Goal: Task Accomplishment & Management: Use online tool/utility

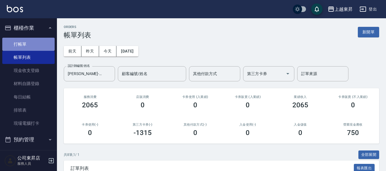
click at [34, 44] on link "打帳單" at bounding box center [28, 44] width 52 height 13
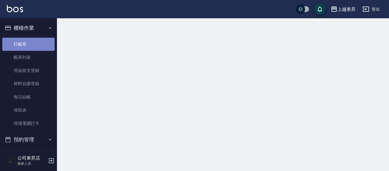
click at [34, 44] on link "打帳單" at bounding box center [28, 44] width 52 height 13
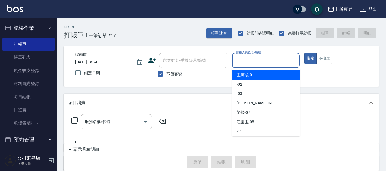
click at [258, 59] on input "服務人員姓名/編號" at bounding box center [266, 60] width 63 height 10
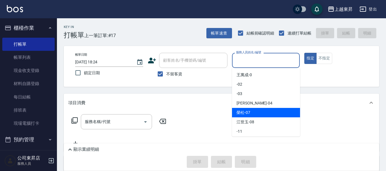
click at [241, 111] on span "[PERSON_NAME] -07" at bounding box center [244, 112] width 14 height 6
type input "[PERSON_NAME]-07"
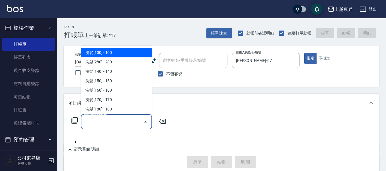
click at [118, 121] on input "服務名稱/代號" at bounding box center [112, 121] width 58 height 10
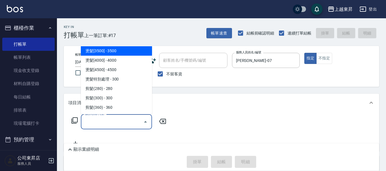
scroll to position [370, 0]
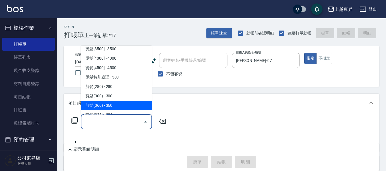
click at [117, 103] on span "剪髮(360) - 360" at bounding box center [116, 105] width 71 height 9
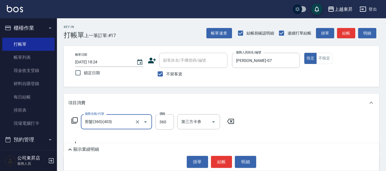
type input "剪髮(360)(403)"
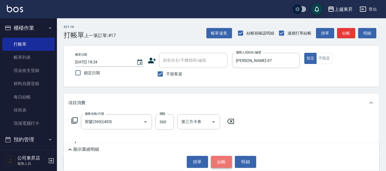
click at [219, 161] on button "結帳" at bounding box center [221, 161] width 21 height 12
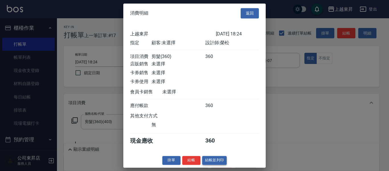
click at [218, 163] on button "結帳並列印" at bounding box center [214, 159] width 25 height 9
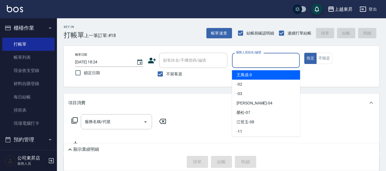
click at [251, 58] on input "服務人員姓名/編號" at bounding box center [266, 60] width 63 height 10
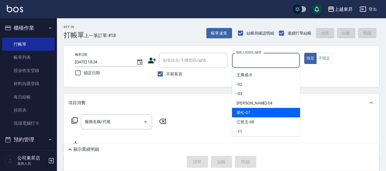
click at [245, 112] on span "[PERSON_NAME] -07" at bounding box center [244, 112] width 14 height 6
type input "[PERSON_NAME]-07"
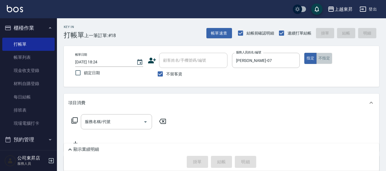
click at [326, 60] on button "不指定" at bounding box center [324, 58] width 16 height 11
click at [97, 120] on input "服務名稱/代號" at bounding box center [112, 121] width 58 height 10
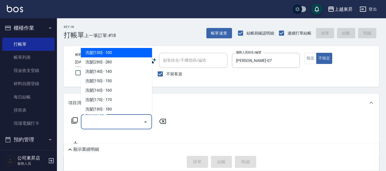
click at [114, 52] on span "洗髮[100] - 100" at bounding box center [116, 52] width 71 height 9
type input "洗髮[100](201)"
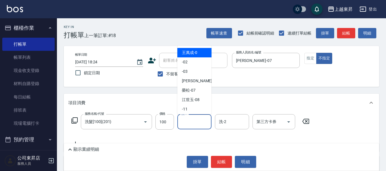
click at [189, 120] on input "洗-1" at bounding box center [194, 121] width 29 height 10
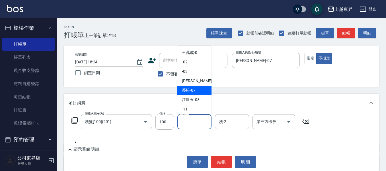
click at [195, 89] on span "[PERSON_NAME] -07" at bounding box center [189, 90] width 14 height 6
type input "[PERSON_NAME]-07"
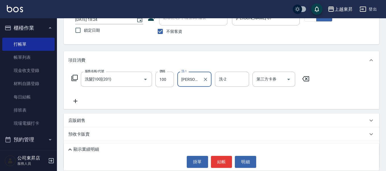
scroll to position [57, 0]
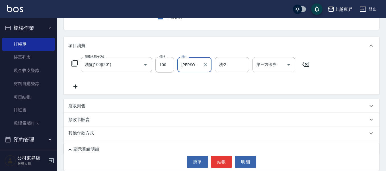
click at [75, 88] on icon at bounding box center [75, 86] width 4 height 4
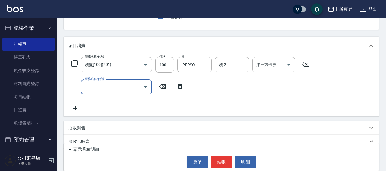
click at [93, 85] on input "服務名稱/代號" at bounding box center [112, 87] width 58 height 10
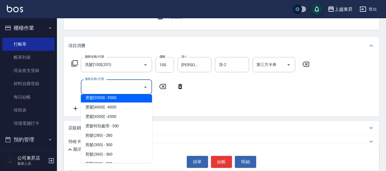
scroll to position [399, 0]
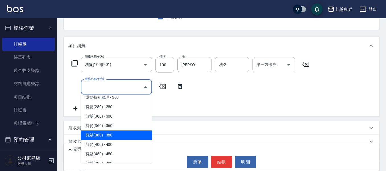
click at [115, 134] on span "剪髮(380) - 380" at bounding box center [116, 134] width 71 height 9
type input "剪髮(380)(404)"
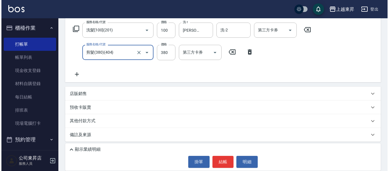
scroll to position [93, 0]
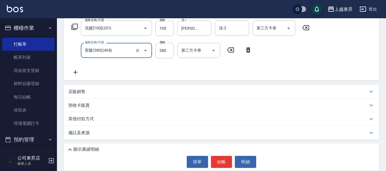
click at [75, 71] on icon at bounding box center [75, 72] width 4 height 4
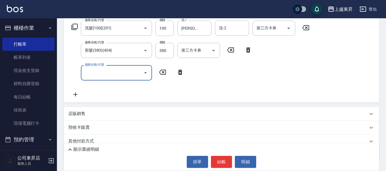
click at [95, 73] on input "服務名稱/代號" at bounding box center [112, 72] width 58 height 10
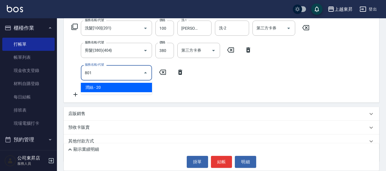
click at [135, 88] on span "潤絲 - 20" at bounding box center [116, 87] width 71 height 9
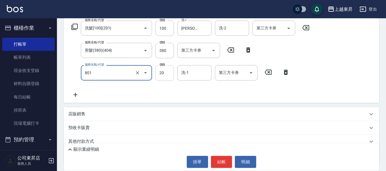
type input "潤絲(801)"
click at [161, 73] on input "20" at bounding box center [164, 72] width 19 height 15
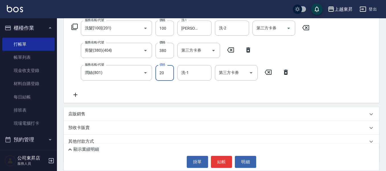
click at [161, 73] on input "20" at bounding box center [164, 72] width 19 height 15
type input "30"
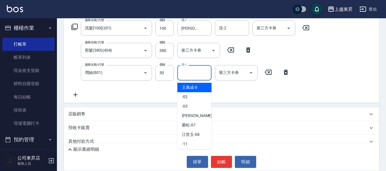
click at [190, 73] on input "洗-1" at bounding box center [194, 72] width 29 height 10
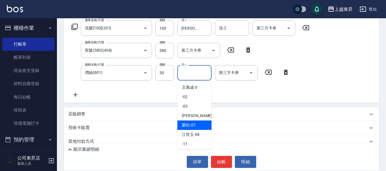
click at [194, 124] on span "[PERSON_NAME] -07" at bounding box center [189, 125] width 14 height 6
type input "[PERSON_NAME]-07"
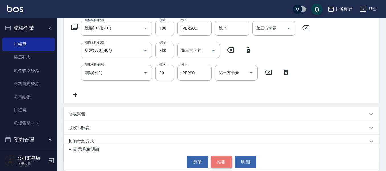
click at [218, 162] on button "結帳" at bounding box center [221, 161] width 21 height 12
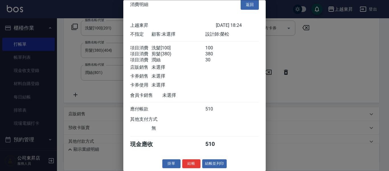
scroll to position [16, 0]
click at [215, 163] on button "結帳並列印" at bounding box center [214, 163] width 25 height 9
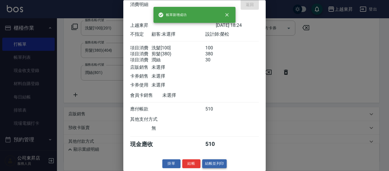
type input "[DATE] 18:25"
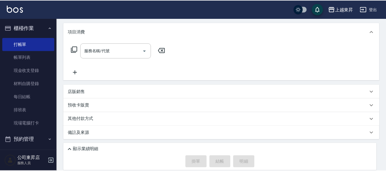
scroll to position [0, 0]
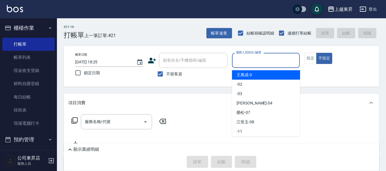
click at [237, 61] on input "服務人員姓名/編號" at bounding box center [266, 60] width 63 height 10
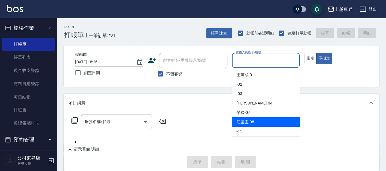
click at [252, 123] on span "[PERSON_NAME]-08" at bounding box center [246, 122] width 18 height 6
type input "江世玉-08"
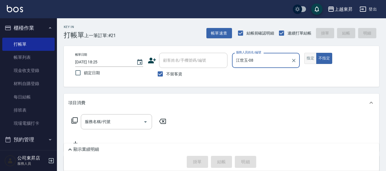
click at [311, 59] on button "指定" at bounding box center [310, 58] width 12 height 11
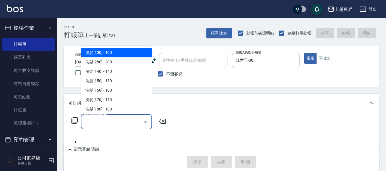
click at [92, 120] on div "服務名稱/代號 服務名稱/代號" at bounding box center [116, 121] width 71 height 15
click at [107, 52] on span "洗髮[100] - 100" at bounding box center [116, 52] width 71 height 9
type input "洗髮[100](201)"
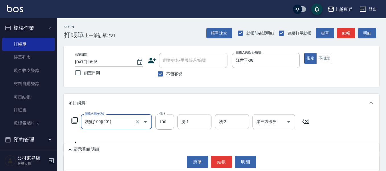
click at [196, 121] on input "洗-1" at bounding box center [194, 121] width 29 height 10
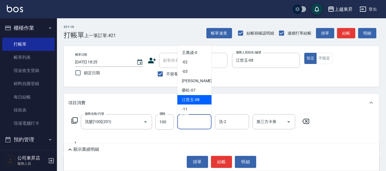
click at [198, 101] on span "[PERSON_NAME]-08" at bounding box center [191, 100] width 18 height 6
type input "江世玉-08"
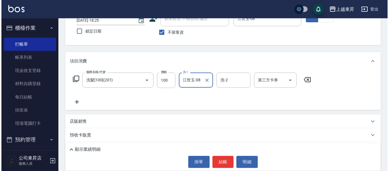
scroll to position [71, 0]
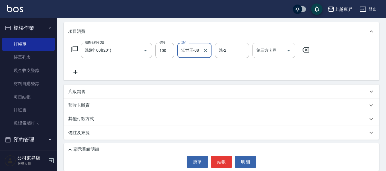
click at [73, 69] on icon at bounding box center [75, 72] width 14 height 7
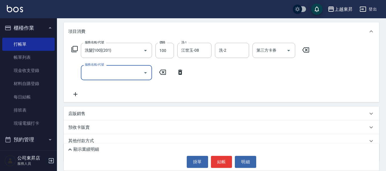
click at [75, 93] on icon at bounding box center [75, 94] width 4 height 4
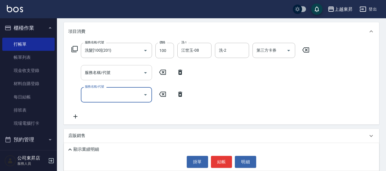
click at [93, 75] on input "服務名稱/代號" at bounding box center [112, 72] width 58 height 10
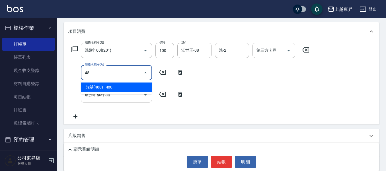
click at [99, 83] on span "剪髮(480) - 480" at bounding box center [116, 86] width 71 height 9
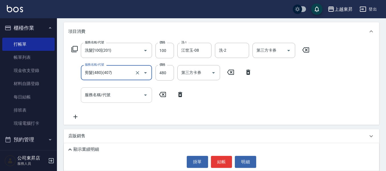
type input "剪髮(480)(407)"
click at [95, 94] on div "服務名稱/代號 服務名稱/代號" at bounding box center [116, 94] width 71 height 15
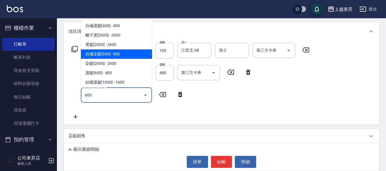
click at [107, 55] on span "自備染髮[600] - 600" at bounding box center [116, 53] width 71 height 9
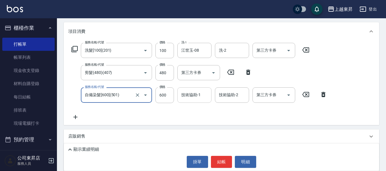
type input "自備染髮[600](501)"
click at [191, 96] on div "技術協助-1 技術協助-1" at bounding box center [194, 94] width 34 height 15
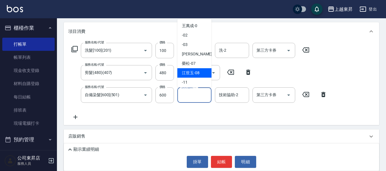
click at [196, 73] on span "[PERSON_NAME]-08" at bounding box center [191, 73] width 18 height 6
type input "江世玉-08"
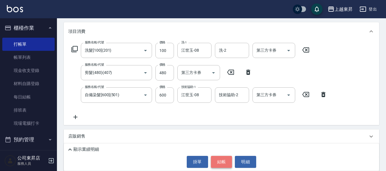
click at [222, 163] on button "結帳" at bounding box center [221, 161] width 21 height 12
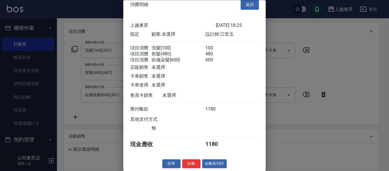
scroll to position [16, 0]
click at [214, 159] on button "結帳並列印" at bounding box center [214, 163] width 25 height 9
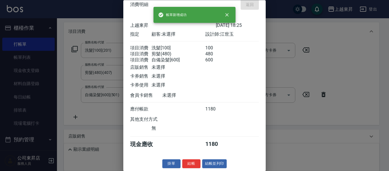
type input "[DATE] 18:34"
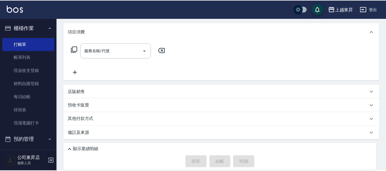
scroll to position [0, 0]
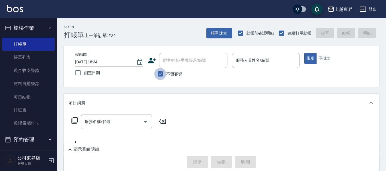
drag, startPoint x: 162, startPoint y: 74, endPoint x: 166, endPoint y: 72, distance: 4.2
click at [162, 74] on input "不留客資" at bounding box center [160, 74] width 12 height 12
checkbox input "false"
click at [174, 60] on div "顧客姓名/手機號碼/編號 顧客姓名/手機號碼/編號" at bounding box center [193, 60] width 68 height 15
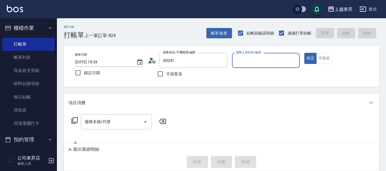
type input "[PERSON_NAME]/0983319314/80041"
type input "江世玉-08"
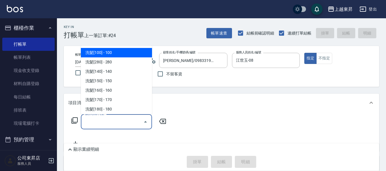
click at [99, 124] on input "服務名稱/代號" at bounding box center [112, 121] width 58 height 10
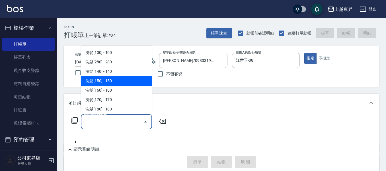
scroll to position [114, 0]
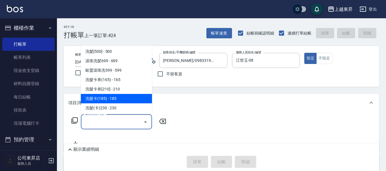
click at [116, 100] on span "洗髮卡(185) - 185" at bounding box center [116, 98] width 71 height 9
type input "洗髮卡(185)(223)"
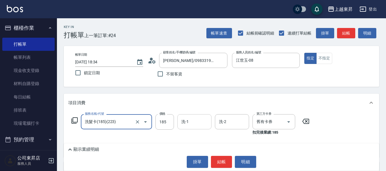
click at [188, 119] on div "洗-1 洗-1" at bounding box center [194, 121] width 34 height 15
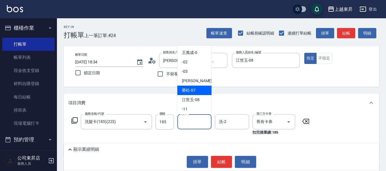
scroll to position [85, 0]
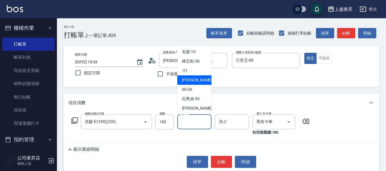
click at [194, 82] on span "[PERSON_NAME]-22" at bounding box center [200, 80] width 36 height 6
type input "[PERSON_NAME]-22"
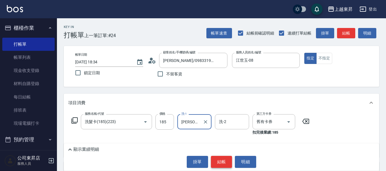
click at [221, 161] on button "結帳" at bounding box center [221, 161] width 21 height 12
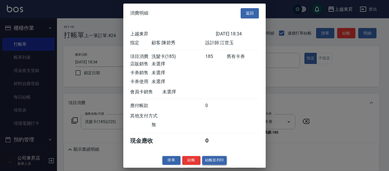
click at [210, 164] on button "結帳並列印" at bounding box center [214, 159] width 25 height 9
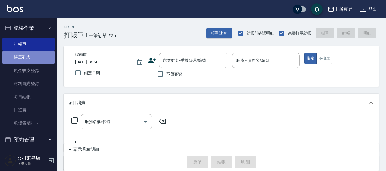
click at [36, 55] on link "帳單列表" at bounding box center [28, 57] width 52 height 13
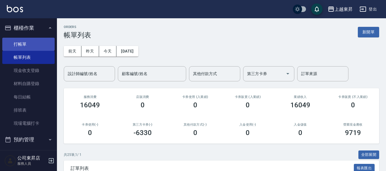
click at [19, 40] on link "打帳單" at bounding box center [28, 44] width 52 height 13
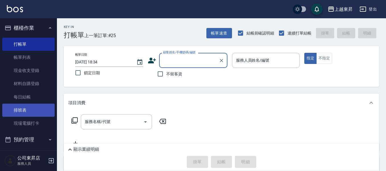
scroll to position [48, 0]
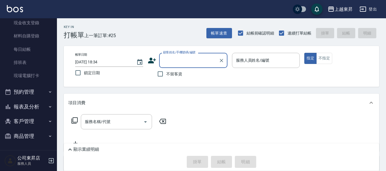
click at [25, 107] on button "報表及分析" at bounding box center [28, 106] width 52 height 15
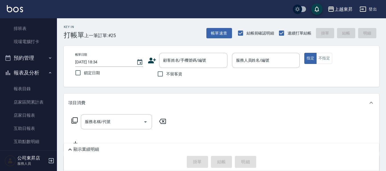
scroll to position [161, 0]
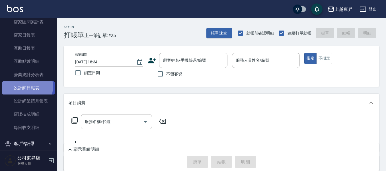
click at [19, 87] on link "設計師日報表" at bounding box center [28, 87] width 52 height 13
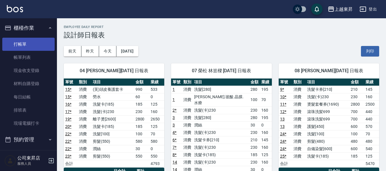
click at [25, 46] on link "打帳單" at bounding box center [28, 44] width 52 height 13
